Goal: Find contact information: Find contact information

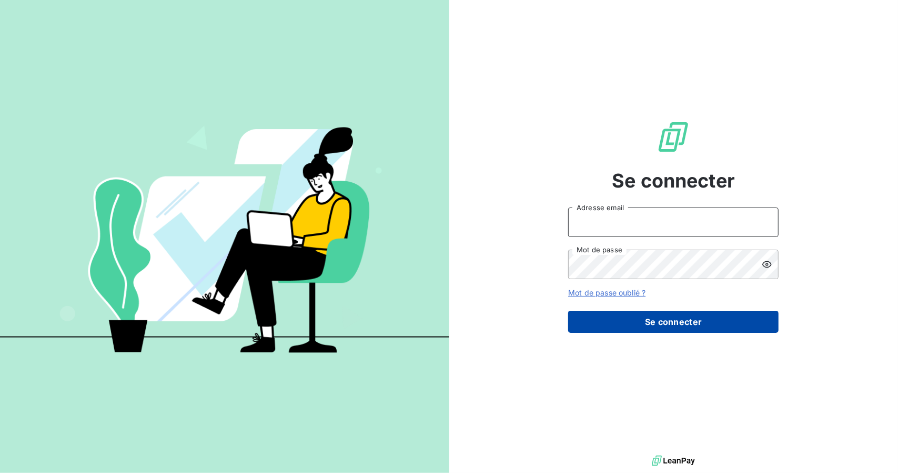
type input "[PERSON_NAME][EMAIL_ADDRESS][DOMAIN_NAME]"
click at [592, 317] on button "Se connecter" at bounding box center [673, 321] width 210 height 22
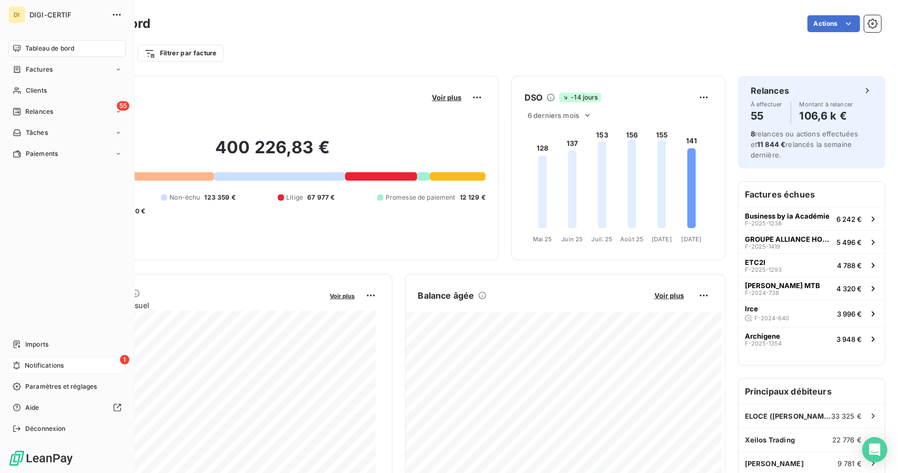
click at [20, 372] on div "1 Notifications" at bounding box center [66, 365] width 117 height 17
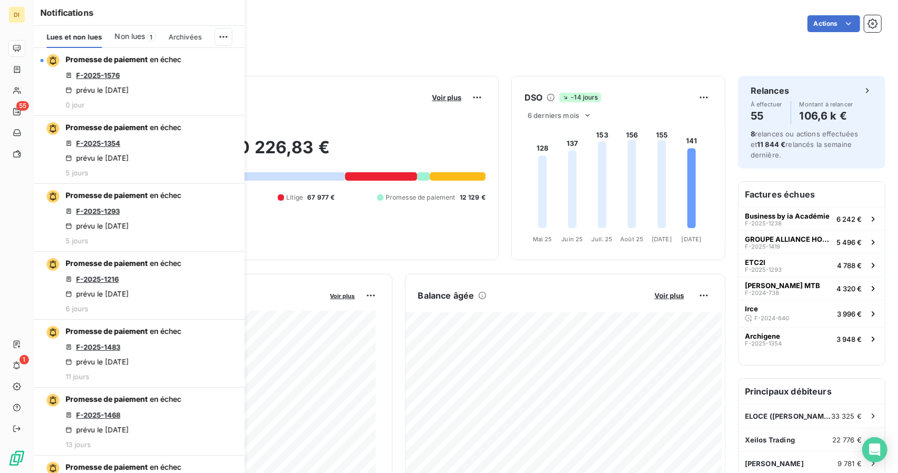
click at [316, 35] on div "Filtrer par client Filtrer par facture" at bounding box center [466, 49] width 831 height 28
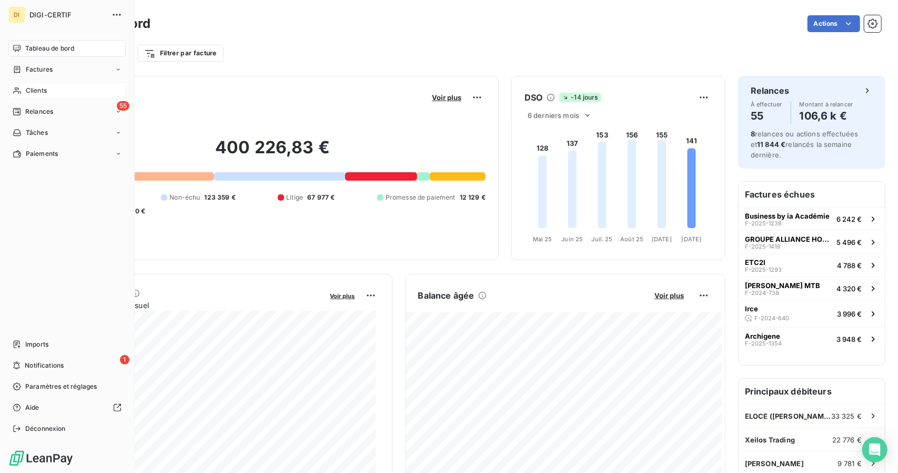
click at [56, 90] on div "Clients" at bounding box center [66, 90] width 117 height 17
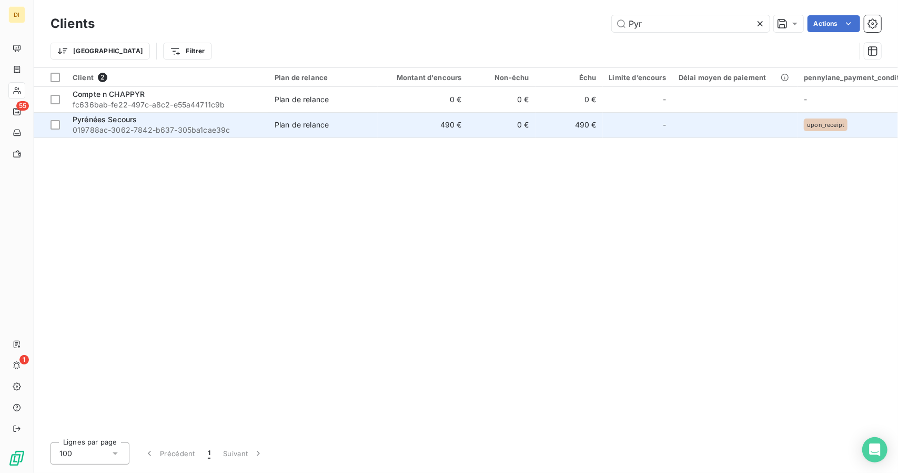
type input "Pyr"
click at [519, 122] on td "0 €" at bounding box center [501, 124] width 67 height 25
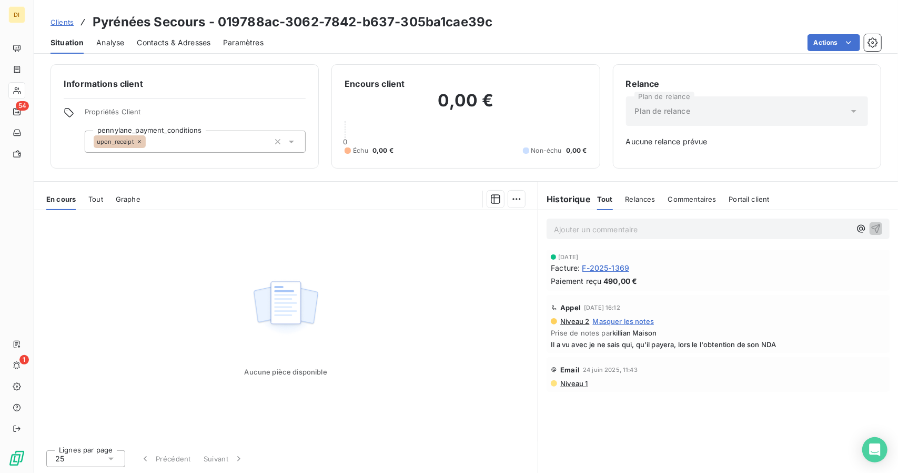
click at [51, 19] on span "Clients" at bounding box center [62, 22] width 23 height 8
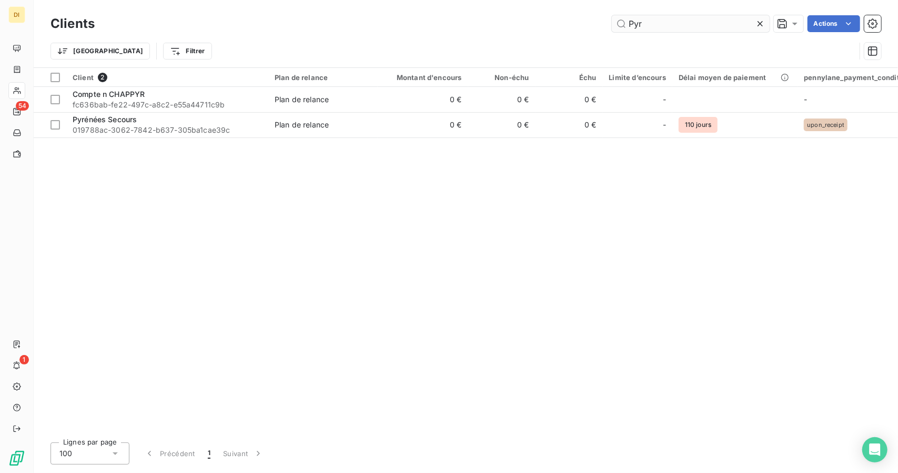
click at [632, 21] on input "Pyr" at bounding box center [691, 23] width 158 height 17
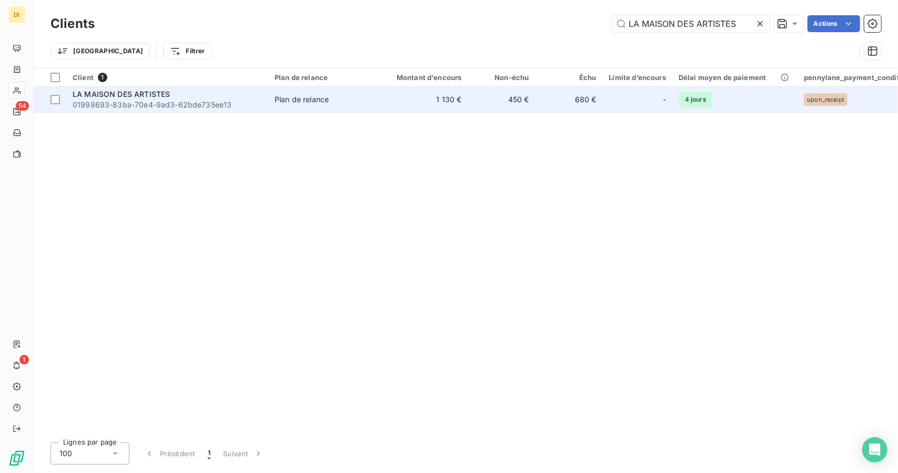
type input "LA MAISON DES ARTISTES"
click at [396, 101] on td "1 130 €" at bounding box center [423, 99] width 91 height 25
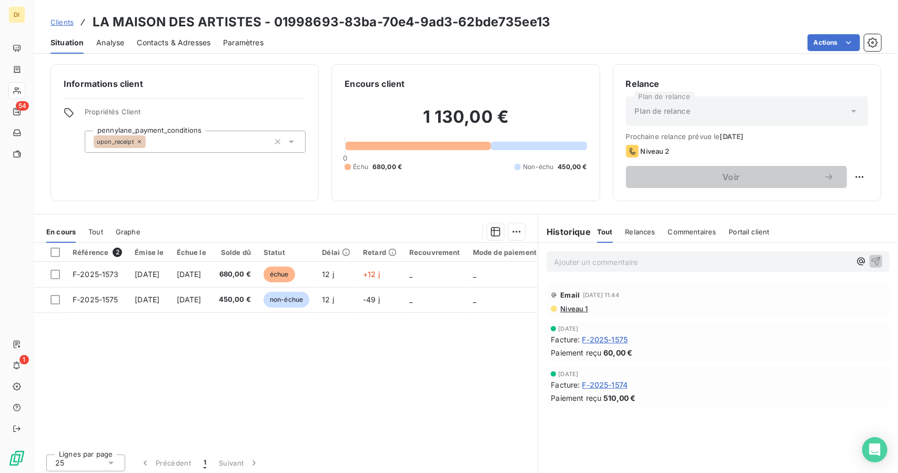
scroll to position [4, 0]
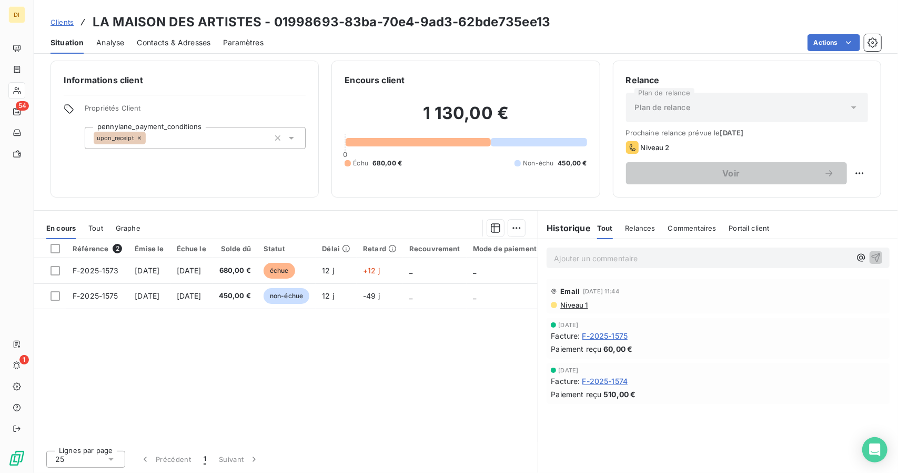
click at [644, 342] on div "[DATE] Facture : F-2025-1575 Paiement reçu 60,00 €" at bounding box center [718, 338] width 335 height 33
click at [164, 46] on span "Contacts & Adresses" at bounding box center [174, 42] width 74 height 11
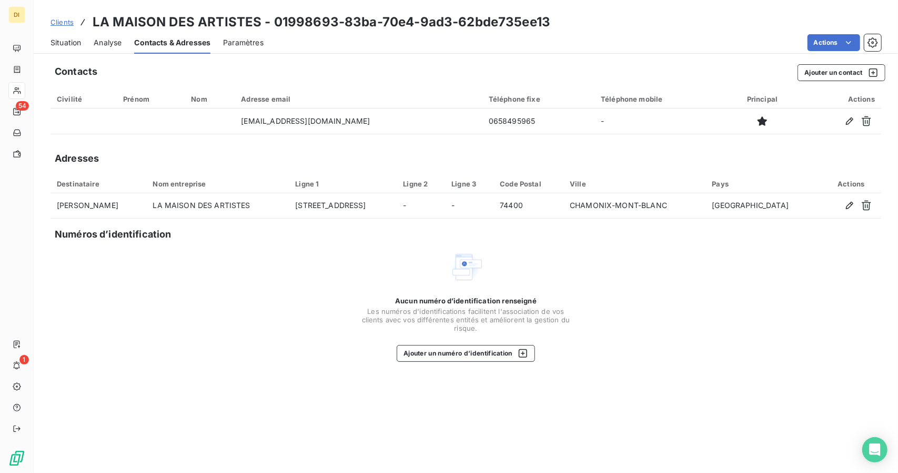
click at [69, 42] on span "Situation" at bounding box center [66, 42] width 31 height 11
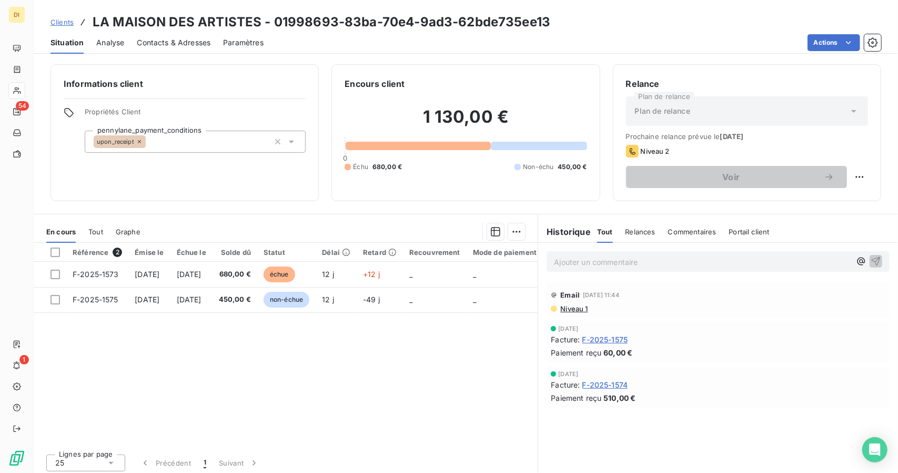
click at [427, 25] on h3 "LA MAISON DES ARTISTES - 01998693-83ba-70e4-9ad3-62bde735ee13" at bounding box center [322, 22] width 458 height 19
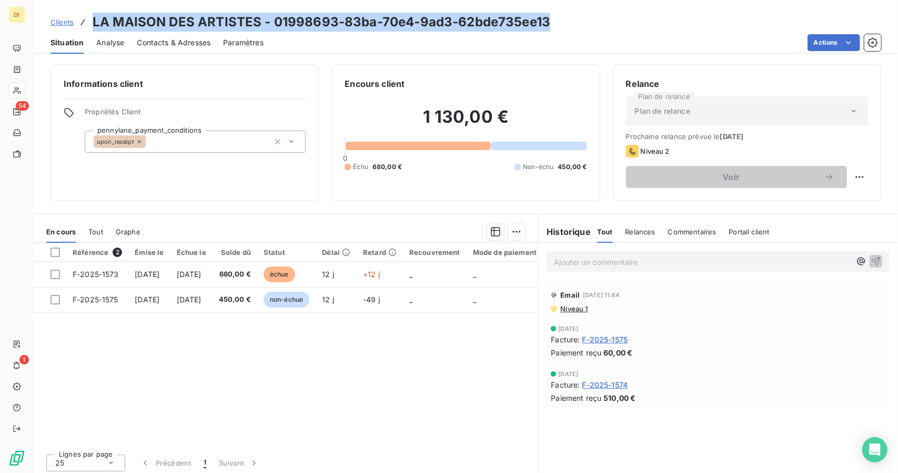
click at [427, 25] on h3 "LA MAISON DES ARTISTES - 01998693-83ba-70e4-9ad3-62bde735ee13" at bounding box center [322, 22] width 458 height 19
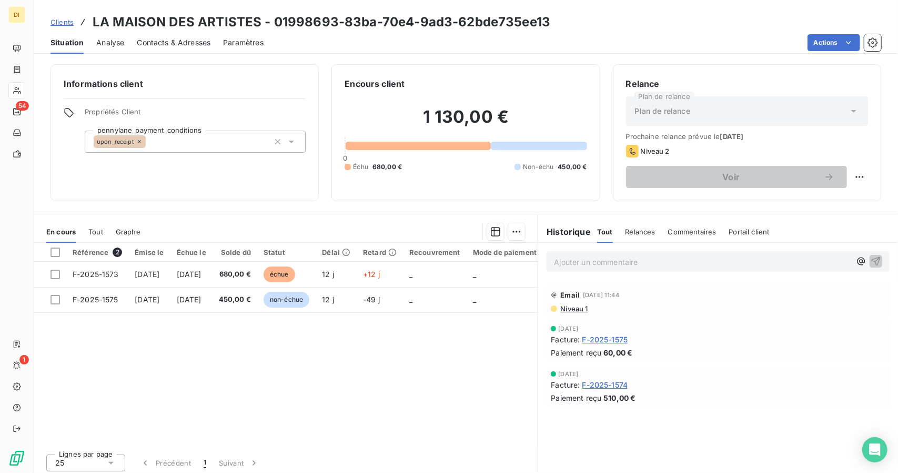
click at [154, 18] on h3 "LA MAISON DES ARTISTES - 01998693-83ba-70e4-9ad3-62bde735ee13" at bounding box center [322, 22] width 458 height 19
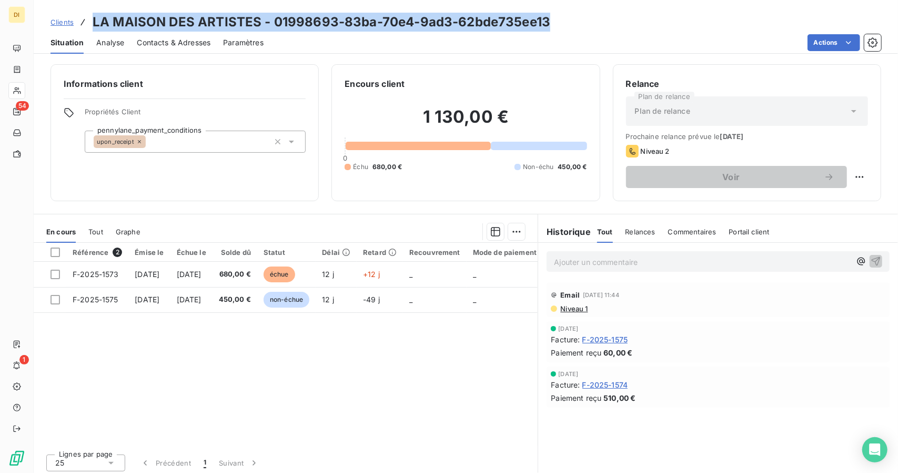
click at [154, 18] on h3 "LA MAISON DES ARTISTES - 01998693-83ba-70e4-9ad3-62bde735ee13" at bounding box center [322, 22] width 458 height 19
click at [252, 17] on h3 "LA MAISON DES ARTISTES - 01998693-83ba-70e4-9ad3-62bde735ee13" at bounding box center [322, 22] width 458 height 19
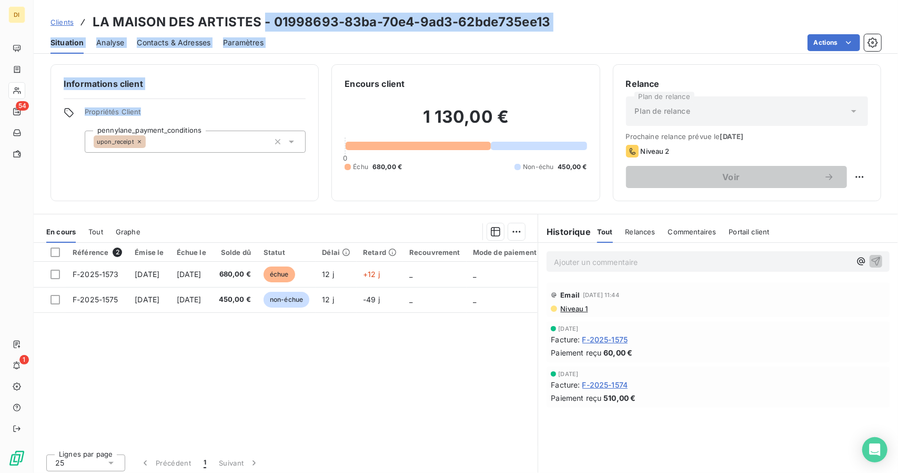
drag, startPoint x: 262, startPoint y: 18, endPoint x: 300, endPoint y: 104, distance: 94.0
click at [300, 104] on div "Clients LA MAISON DES ARTISTES - 01998693-83ba-70e4-9ad3-62bde735ee13 Situation…" at bounding box center [466, 236] width 865 height 473
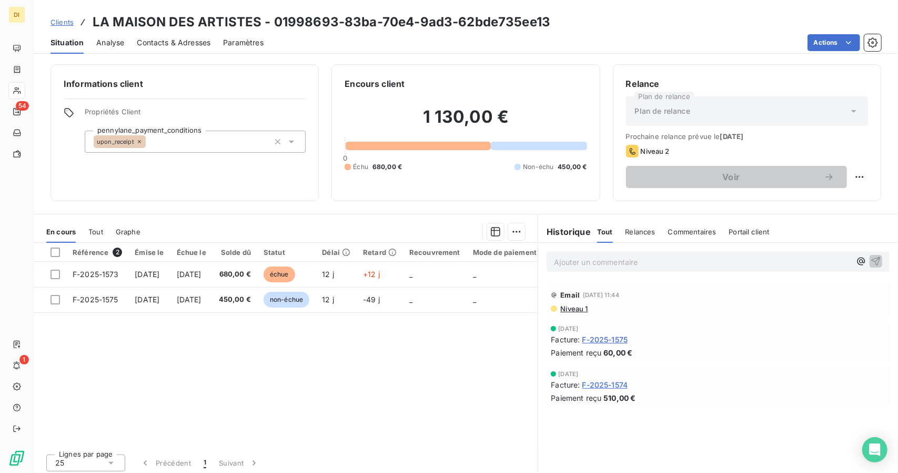
click at [324, 102] on div "Informations client Propriétés Client pennylane_payment_conditions upon_receipt…" at bounding box center [466, 132] width 865 height 137
click at [60, 23] on span "Clients" at bounding box center [62, 22] width 23 height 8
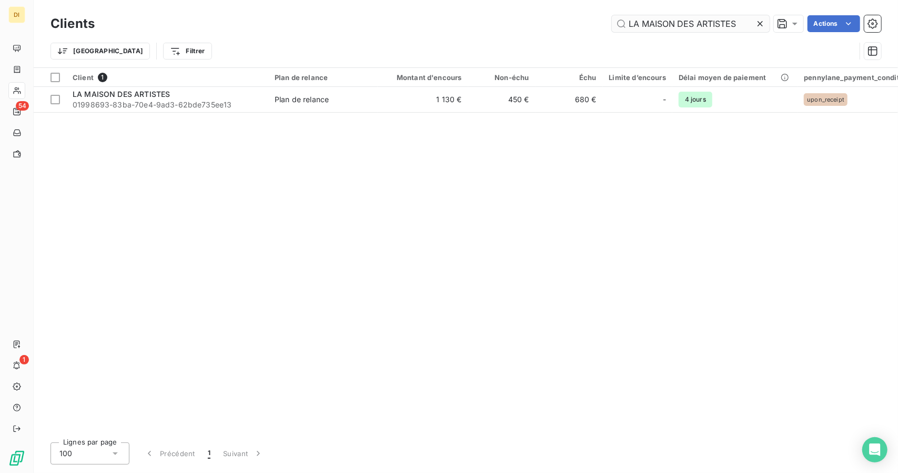
click at [660, 28] on input "LA MAISON DES ARTISTES" at bounding box center [691, 23] width 158 height 17
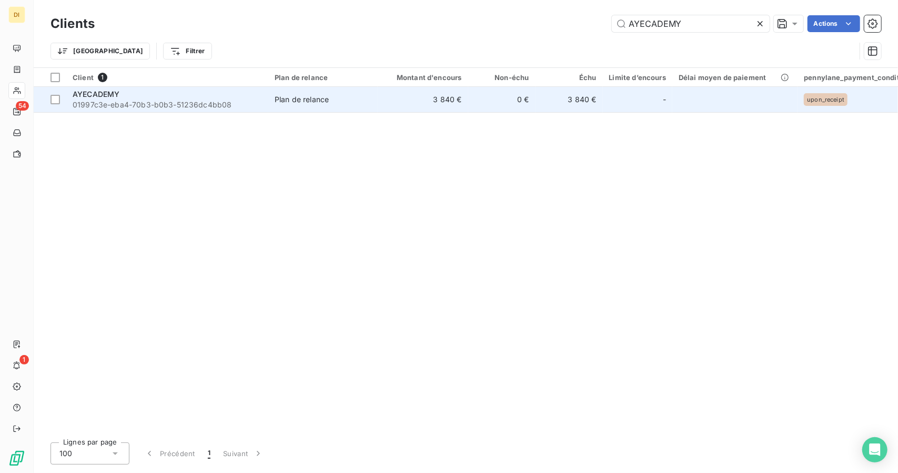
type input "AYECADEMY"
click at [283, 103] on div "Plan de relance" at bounding box center [302, 99] width 54 height 11
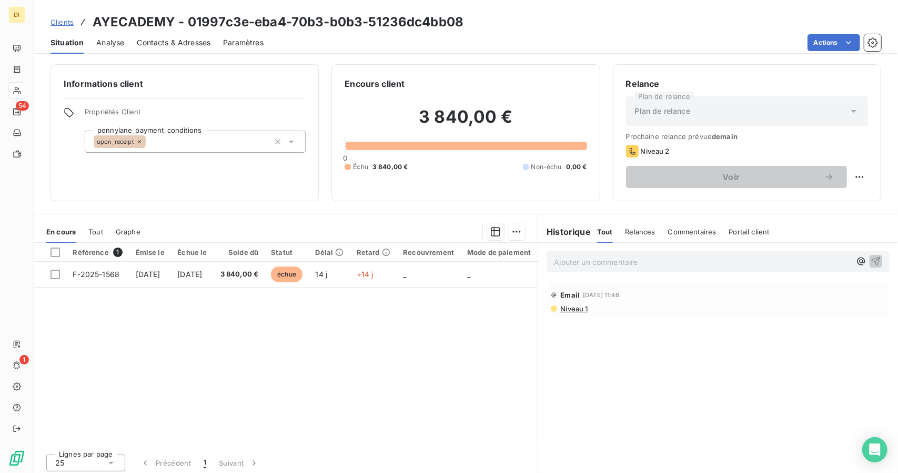
click at [196, 43] on span "Contacts & Adresses" at bounding box center [174, 42] width 74 height 11
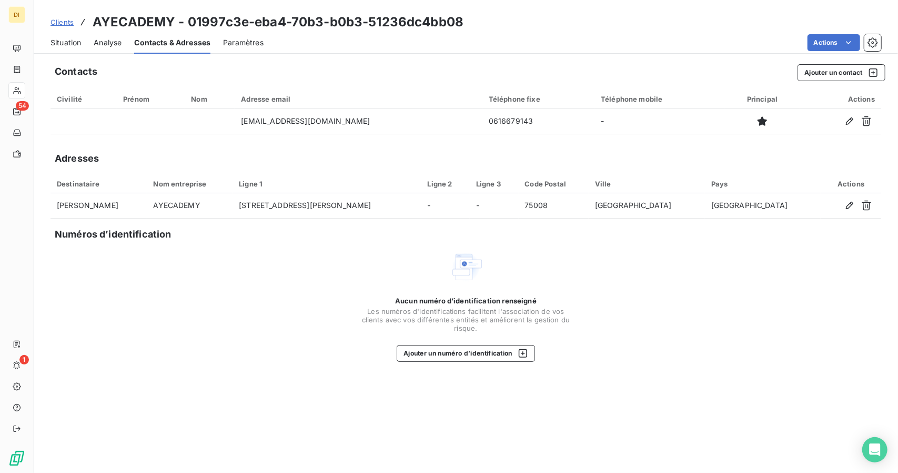
click at [69, 21] on span "Clients" at bounding box center [62, 22] width 23 height 8
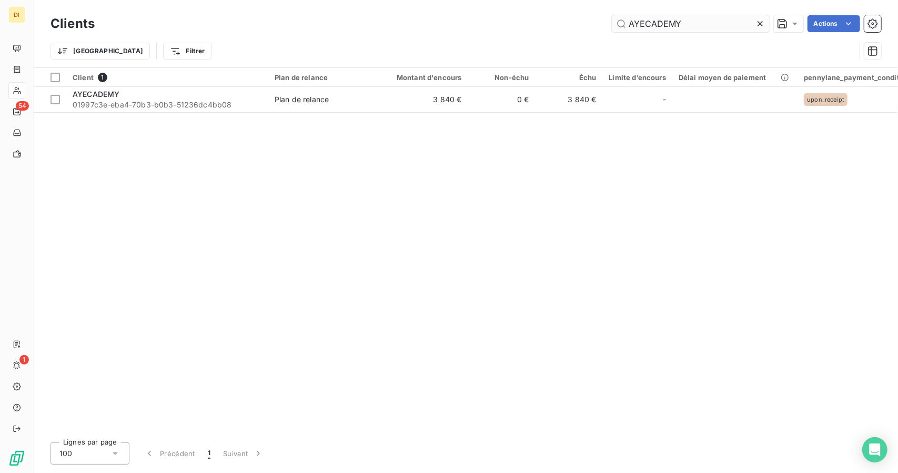
click at [646, 29] on input "AYECADEMY" at bounding box center [691, 23] width 158 height 17
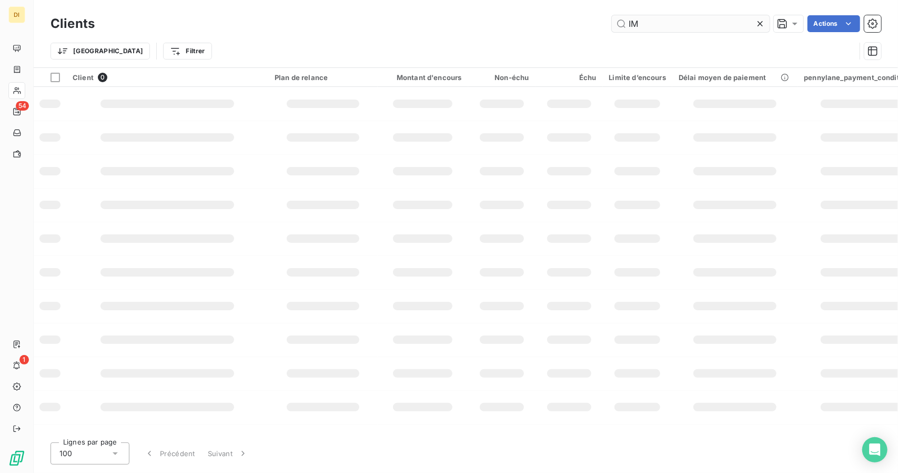
type input "I"
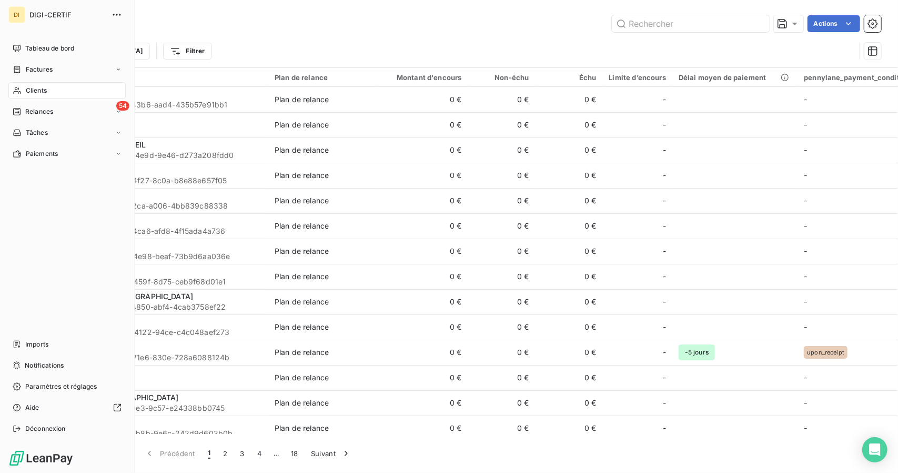
click at [23, 89] on div "Clients" at bounding box center [66, 90] width 117 height 17
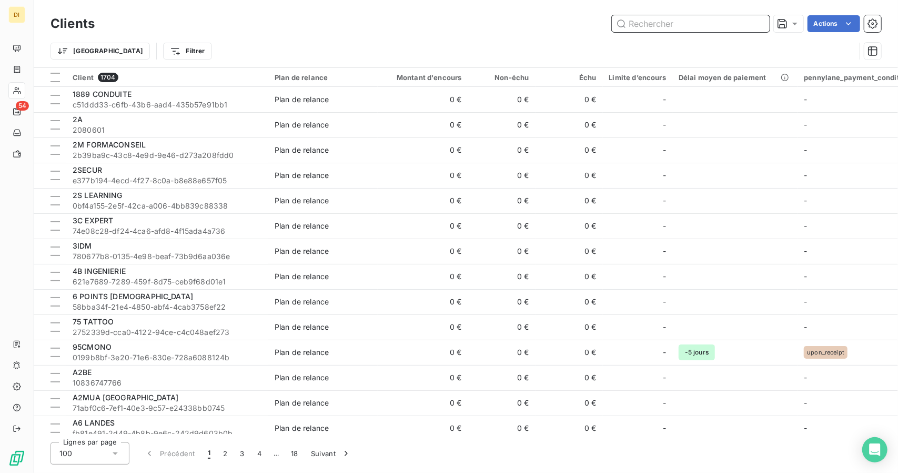
paste input "(ZEST AGENCY X SCHOOL FOR MATE)"
click at [659, 20] on input "(ZEST AGENCY X SCHOOL FOR MATE)" at bounding box center [691, 23] width 158 height 17
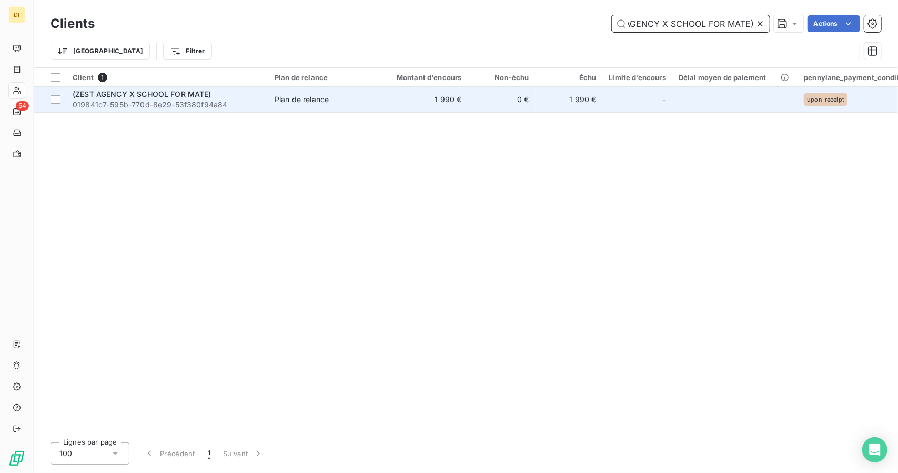
type input "(ZEST AGENCY X SCHOOL FOR MATE)"
click at [478, 103] on td "0 €" at bounding box center [501, 99] width 67 height 25
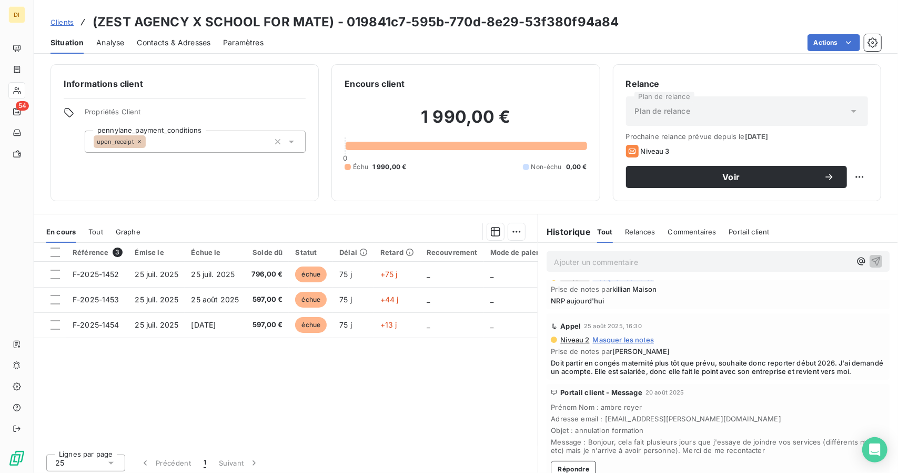
scroll to position [109, 0]
click at [157, 38] on span "Contacts & Adresses" at bounding box center [174, 42] width 74 height 11
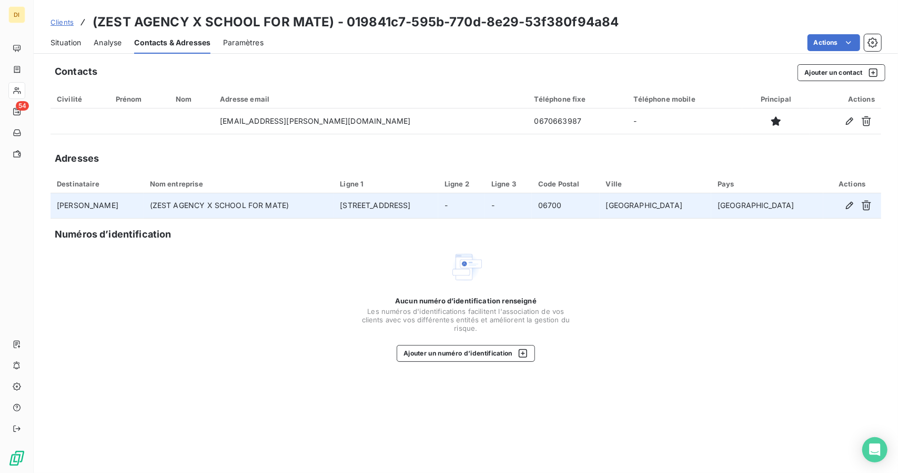
click at [226, 206] on td "(ZEST AGENCY X SCHOOL FOR MATE)" at bounding box center [239, 205] width 190 height 25
copy td "(ZEST AGENCY X SCHOOL FOR MATE)"
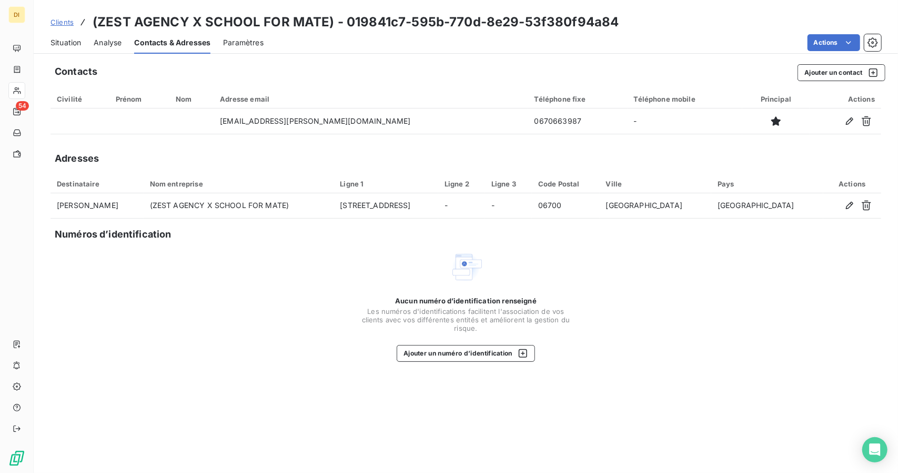
click at [162, 13] on h3 "(ZEST AGENCY X SCHOOL FOR MATE) - 019841c7-595b-770d-8e29-53f380f94a84" at bounding box center [356, 22] width 527 height 19
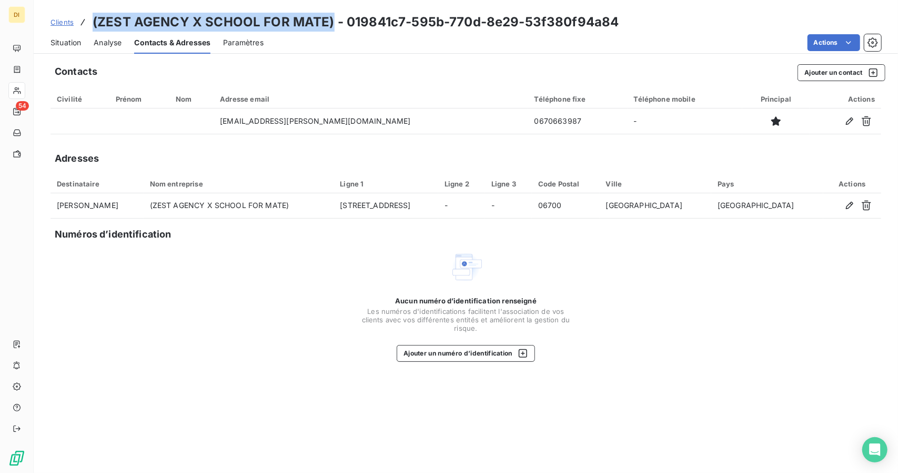
drag, startPoint x: 328, startPoint y: 24, endPoint x: 92, endPoint y: 22, distance: 236.8
click at [93, 22] on h3 "(ZEST AGENCY X SCHOOL FOR MATE) - 019841c7-595b-770d-8e29-53f380f94a84" at bounding box center [356, 22] width 527 height 19
copy h3 "(ZEST AGENCY X SCHOOL FOR MATE)"
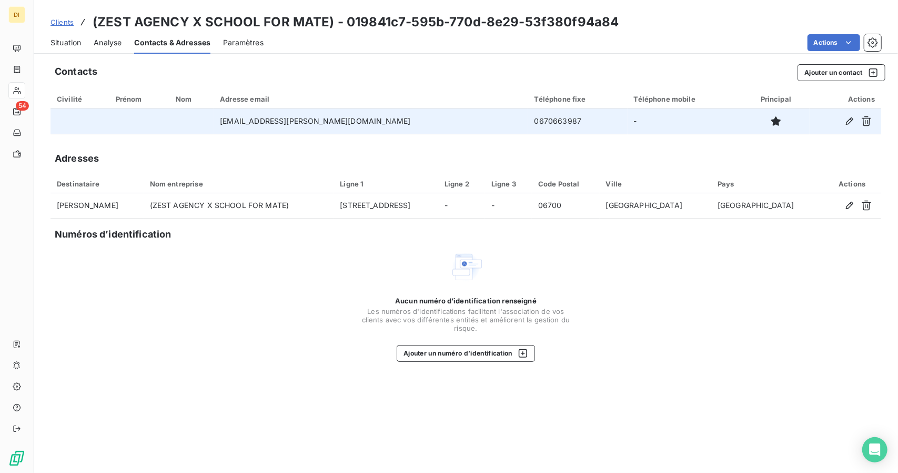
click at [296, 124] on td "ambre.royer@gmail.com" at bounding box center [371, 120] width 314 height 25
copy td "ambre.royer@gmail.com"
